Goal: Navigation & Orientation: Go to known website

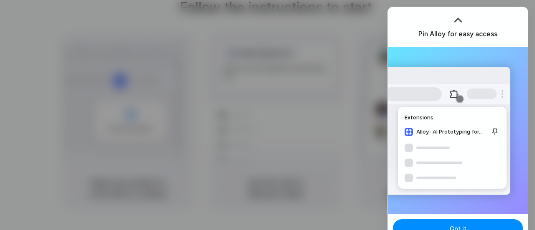
click at [467, 0] on div at bounding box center [267, 115] width 535 height 230
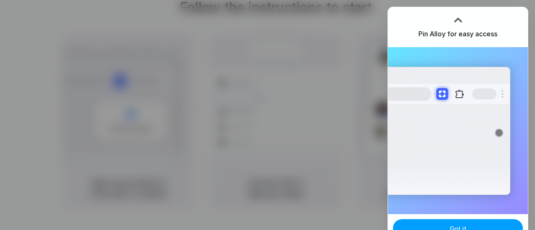
click at [480, 224] on button "Got it" at bounding box center [458, 228] width 130 height 18
